Goal: Navigation & Orientation: Find specific page/section

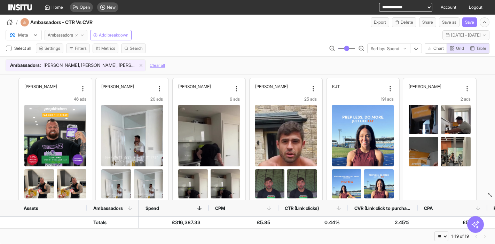
select select "**"
click at [56, 9] on span "Home" at bounding box center [56, 8] width 11 height 6
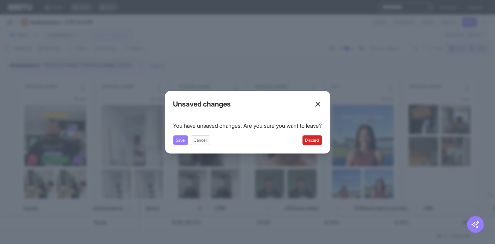
click at [319, 146] on div "Unsaved changes You have unsaved changes. Are you sure you want to leave? Save …" at bounding box center [247, 122] width 165 height 63
click at [313, 135] on div "You have unsaved changes. Are you sure you want to leave? Save Cancel Discard" at bounding box center [247, 133] width 149 height 24
click at [313, 137] on button "Discard" at bounding box center [311, 140] width 19 height 10
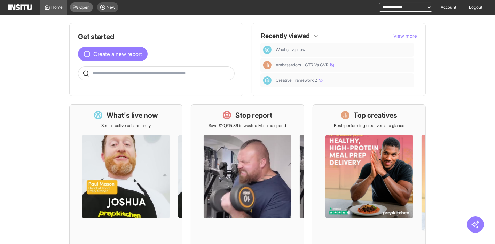
click at [79, 9] on div "Open" at bounding box center [81, 7] width 23 height 10
